Goal: Transaction & Acquisition: Purchase product/service

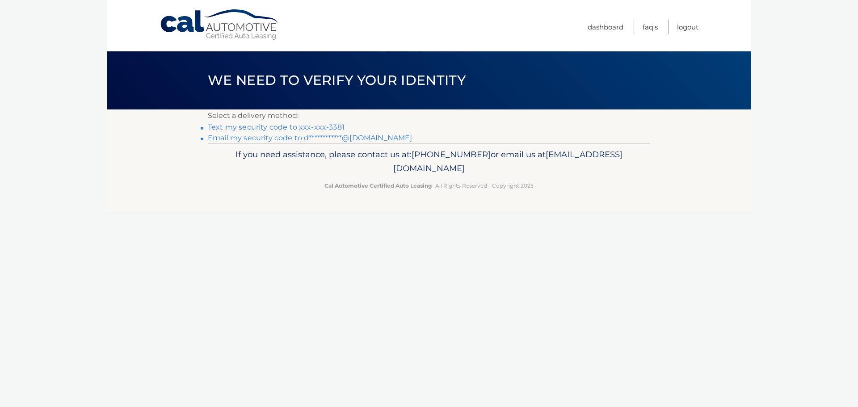
click at [305, 125] on link "Text my security code to xxx-xxx-3381" at bounding box center [276, 127] width 137 height 8
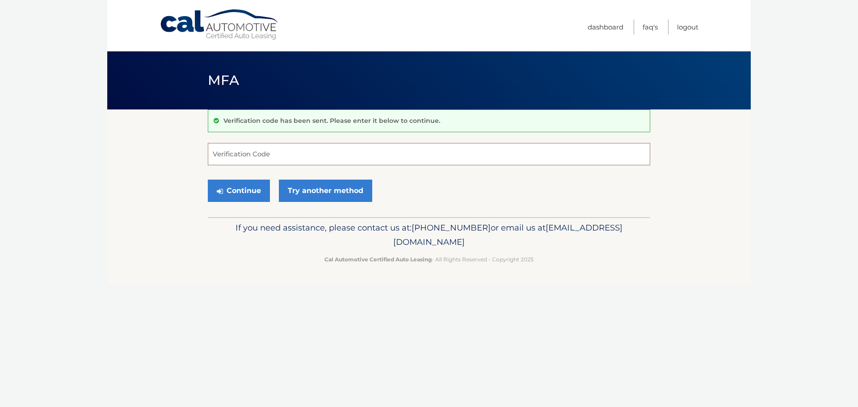
click at [347, 163] on input "Verification Code" at bounding box center [429, 154] width 442 height 22
type input "314372"
click at [235, 188] on button "Continue" at bounding box center [239, 191] width 62 height 22
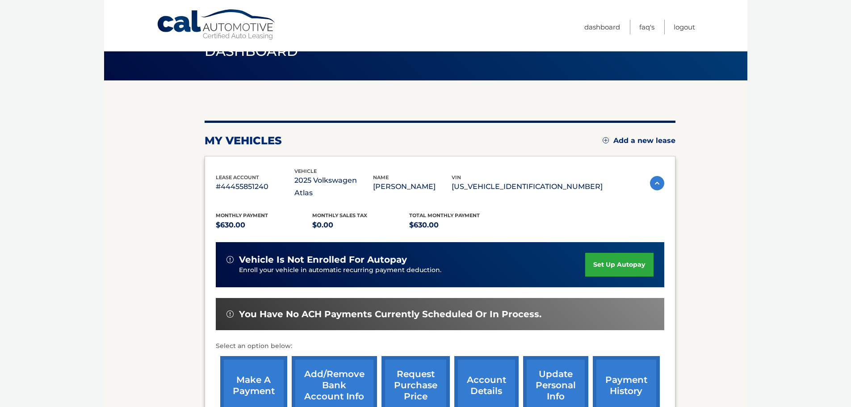
scroll to position [45, 0]
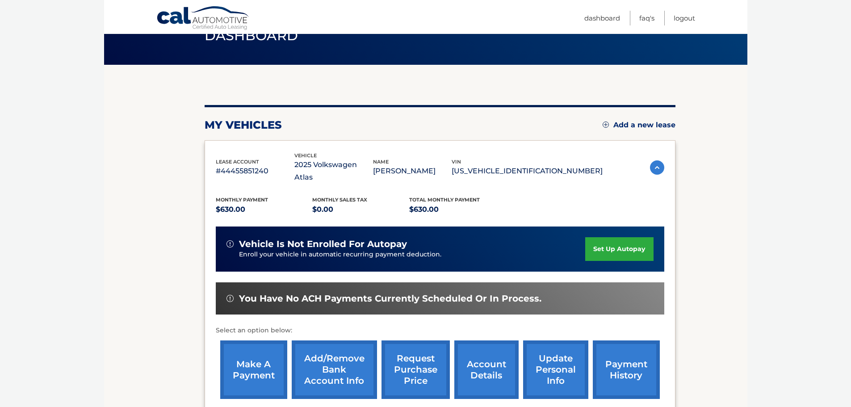
click at [244, 355] on link "make a payment" at bounding box center [253, 369] width 67 height 59
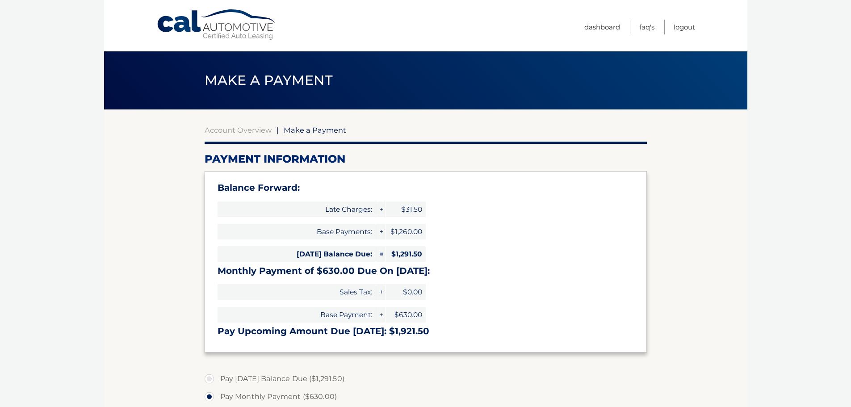
select select "ZmE3NGRkN2UtYjJmYy00MjRkLTg1ZTMtNzM3Y2Y0OTE3M2I2"
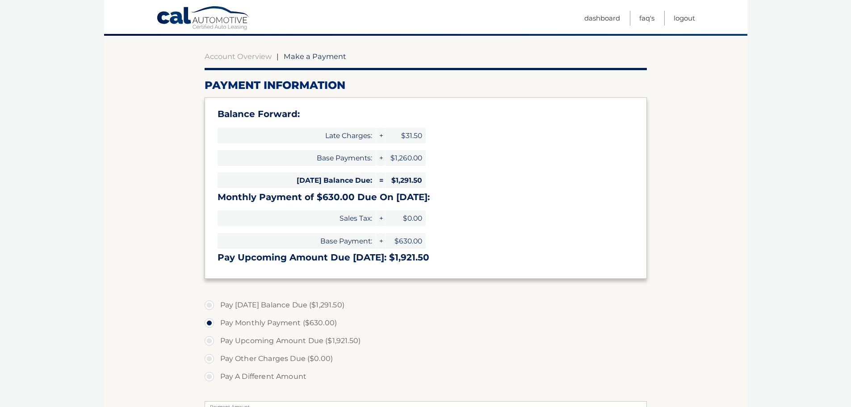
scroll to position [89, 0]
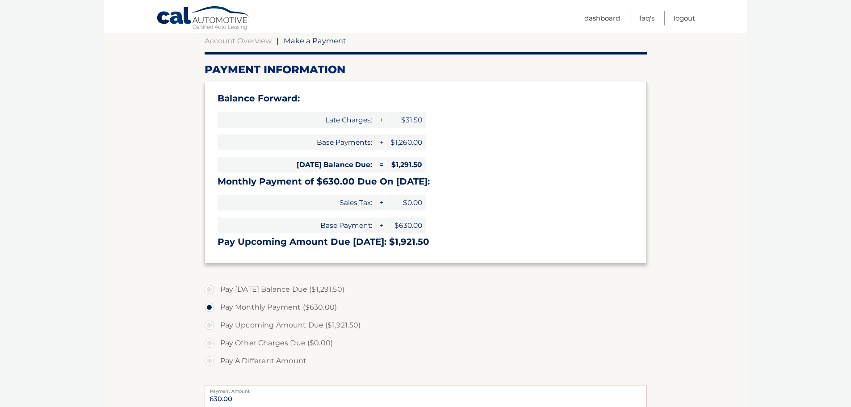
click at [207, 289] on label "Pay Today's Balance Due ($1,291.50)" at bounding box center [426, 290] width 442 height 18
click at [208, 289] on input "Pay Today's Balance Due ($1,291.50)" at bounding box center [212, 288] width 9 height 14
radio input "true"
type input "1291.50"
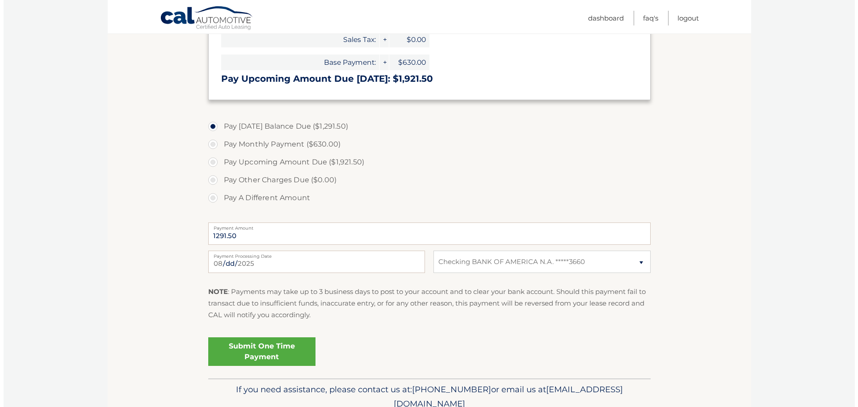
scroll to position [268, 0]
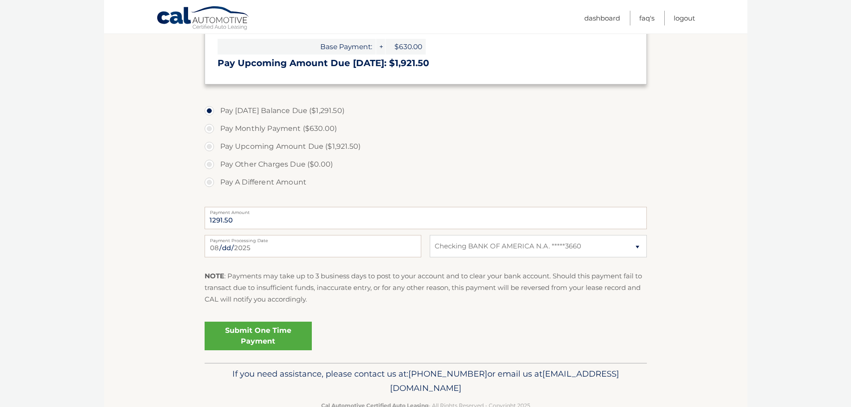
click at [260, 338] on link "Submit One Time Payment" at bounding box center [258, 336] width 107 height 29
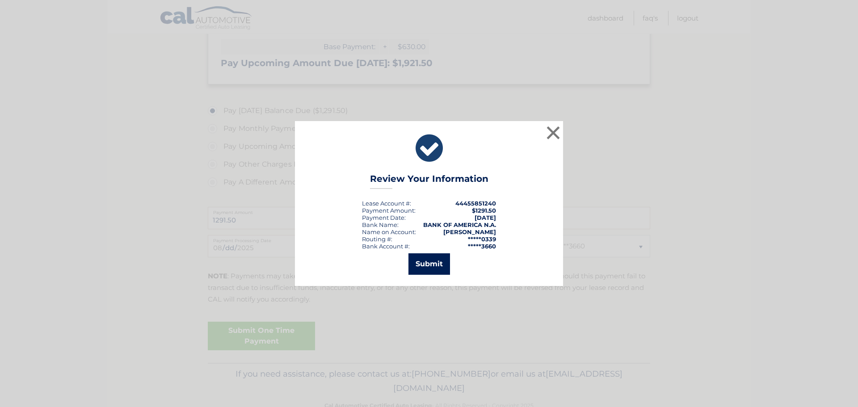
click at [419, 264] on button "Submit" at bounding box center [429, 263] width 42 height 21
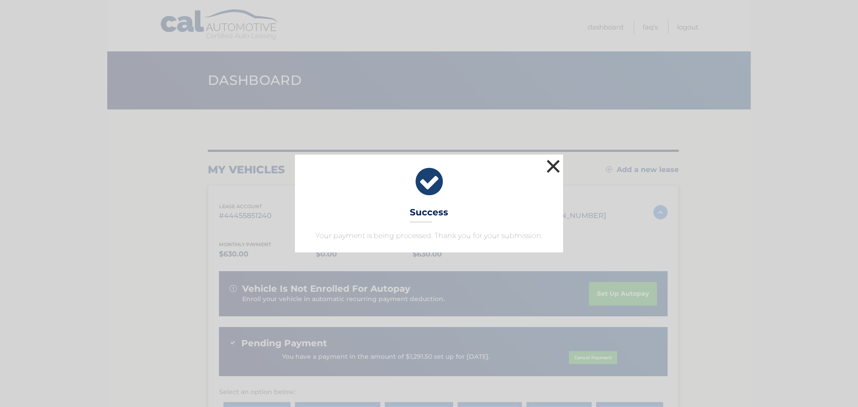
click at [548, 166] on button "×" at bounding box center [553, 166] width 18 height 18
